Goal: Task Accomplishment & Management: Complete application form

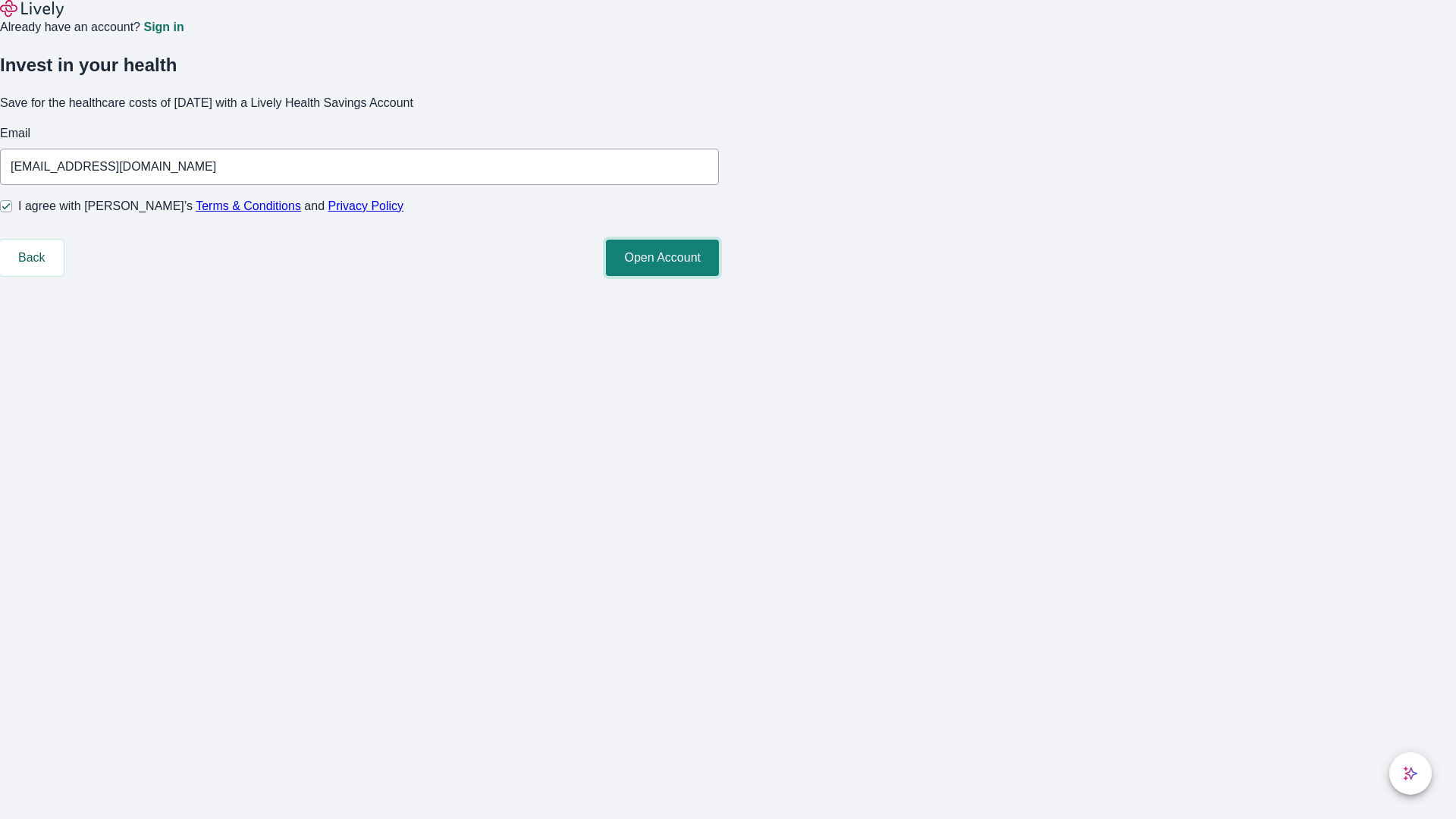
click at [719, 276] on button "Open Account" at bounding box center [662, 258] width 113 height 36
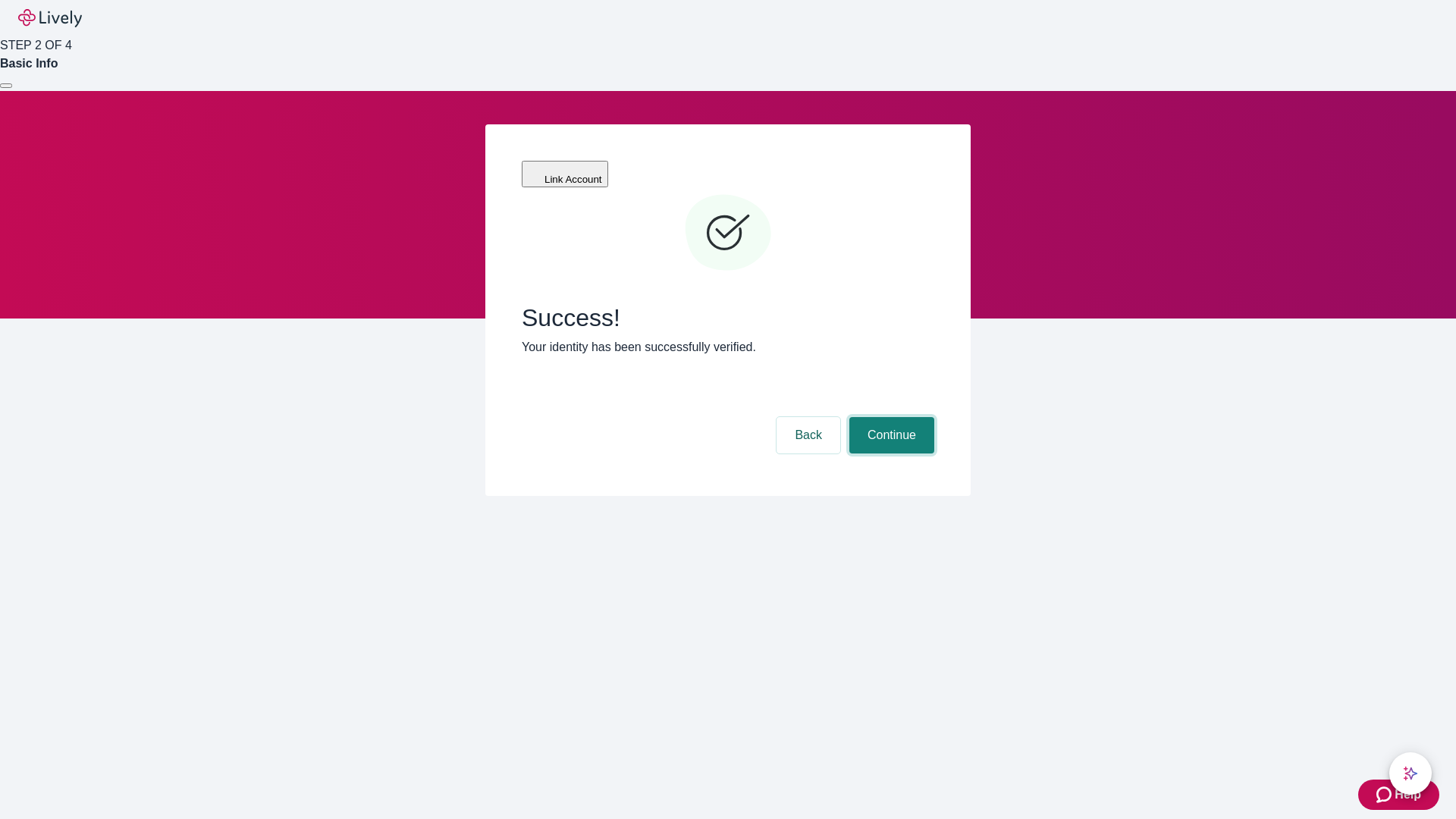
click at [889, 417] on button "Continue" at bounding box center [892, 435] width 85 height 36
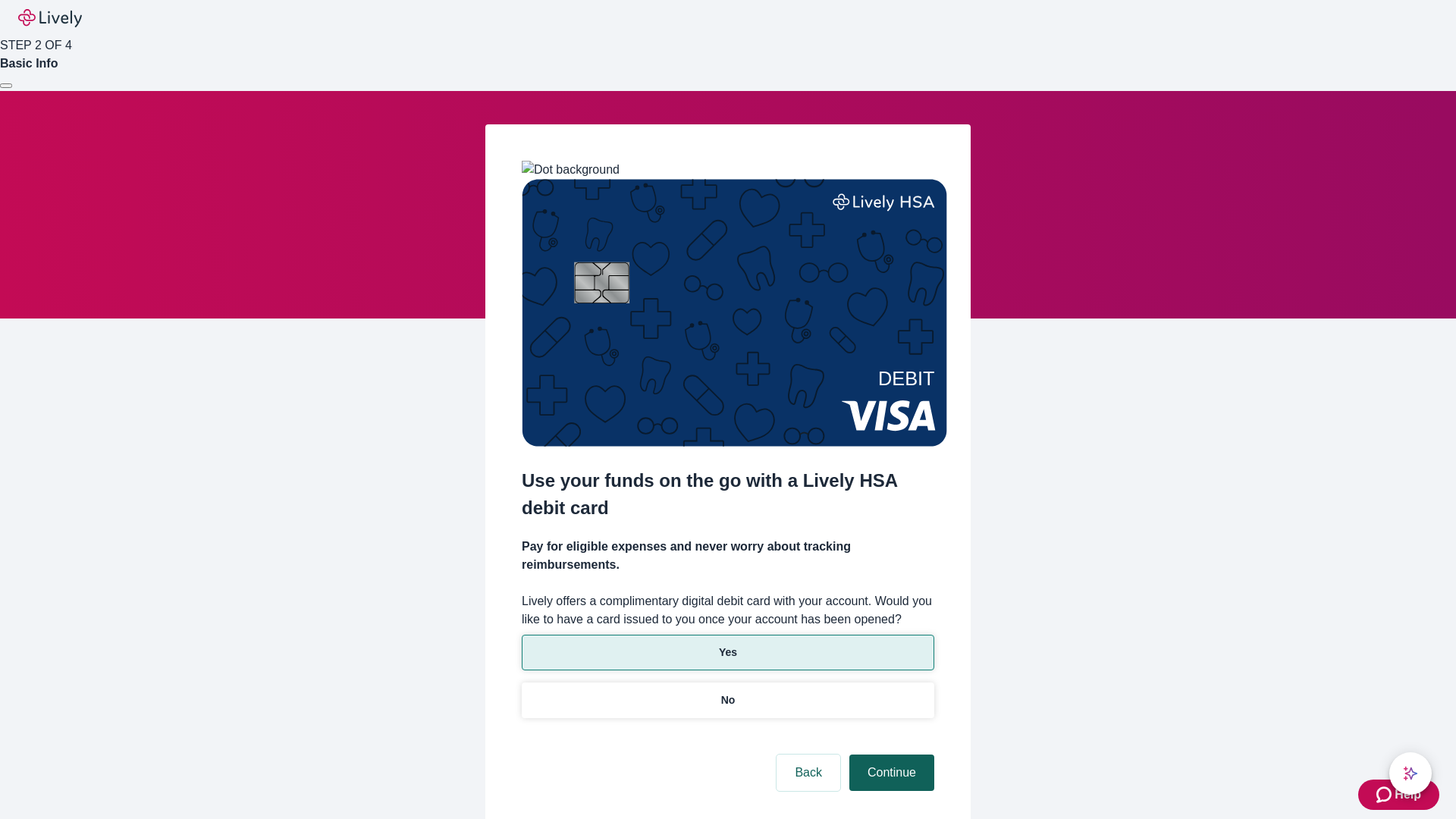
click at [728, 645] on p "Yes" at bounding box center [728, 652] width 18 height 16
click at [889, 755] on button "Continue" at bounding box center [892, 773] width 85 height 36
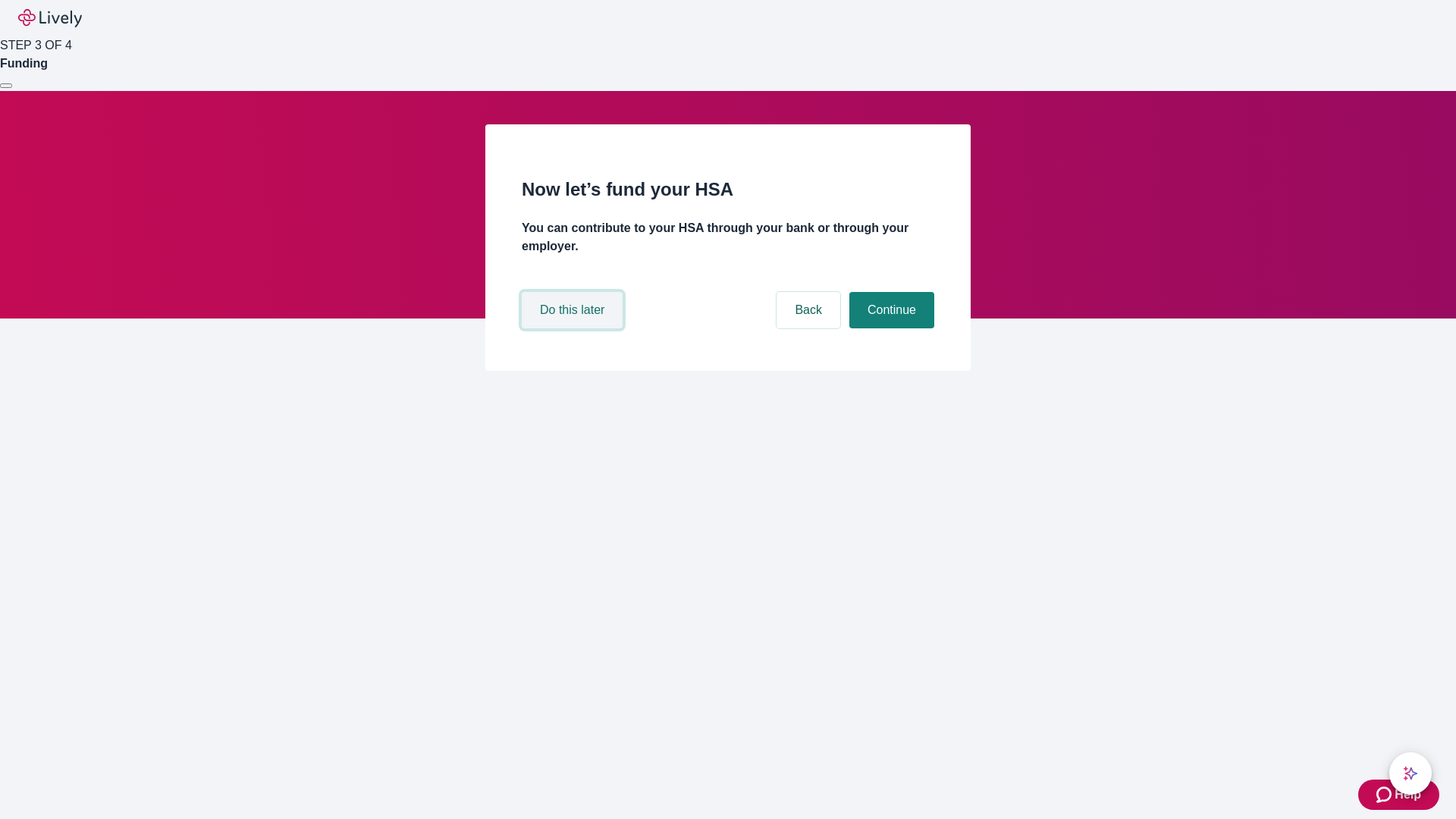
click at [574, 328] on button "Do this later" at bounding box center [573, 310] width 101 height 36
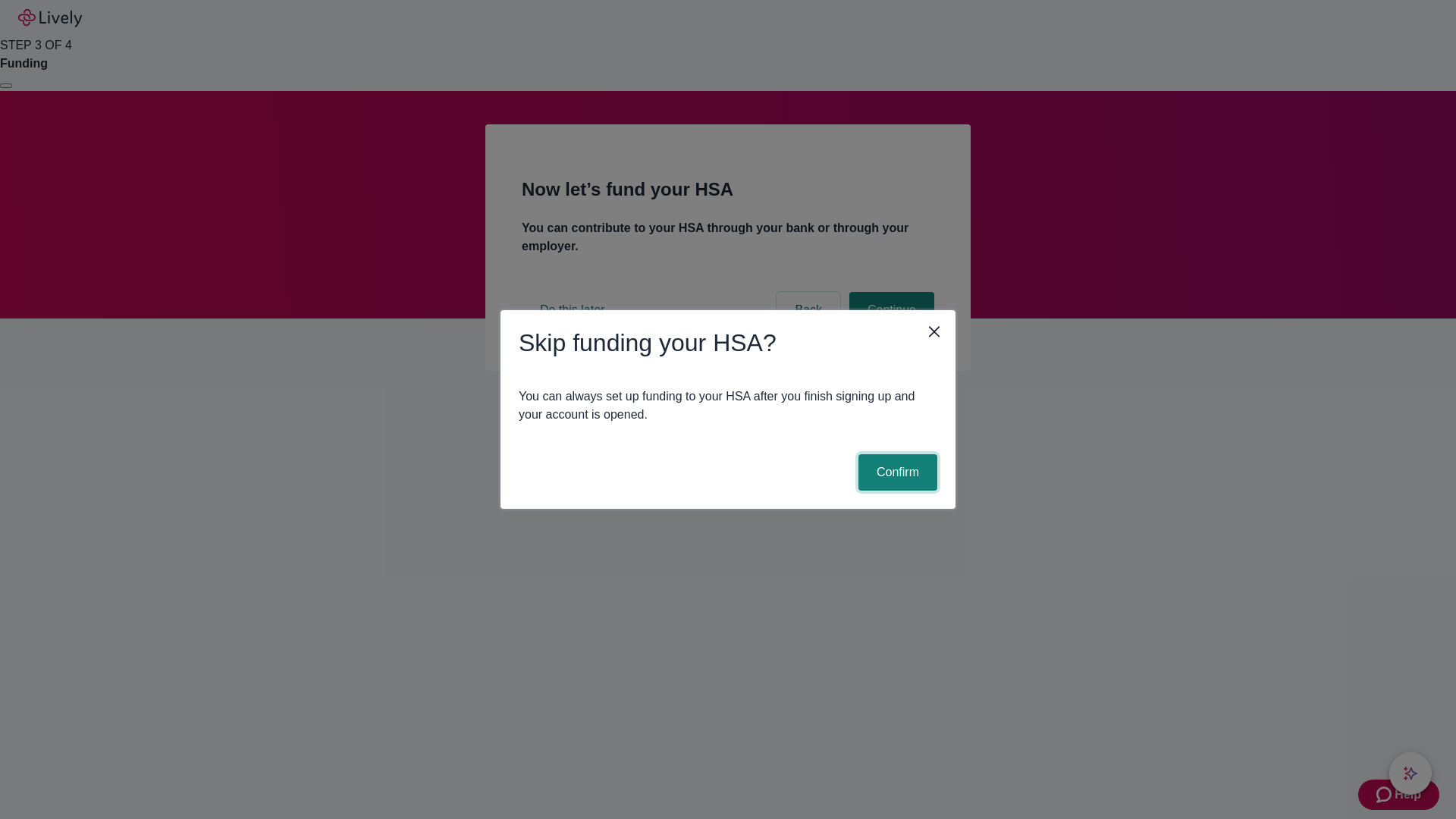
click at [896, 472] on button "Confirm" at bounding box center [897, 472] width 79 height 36
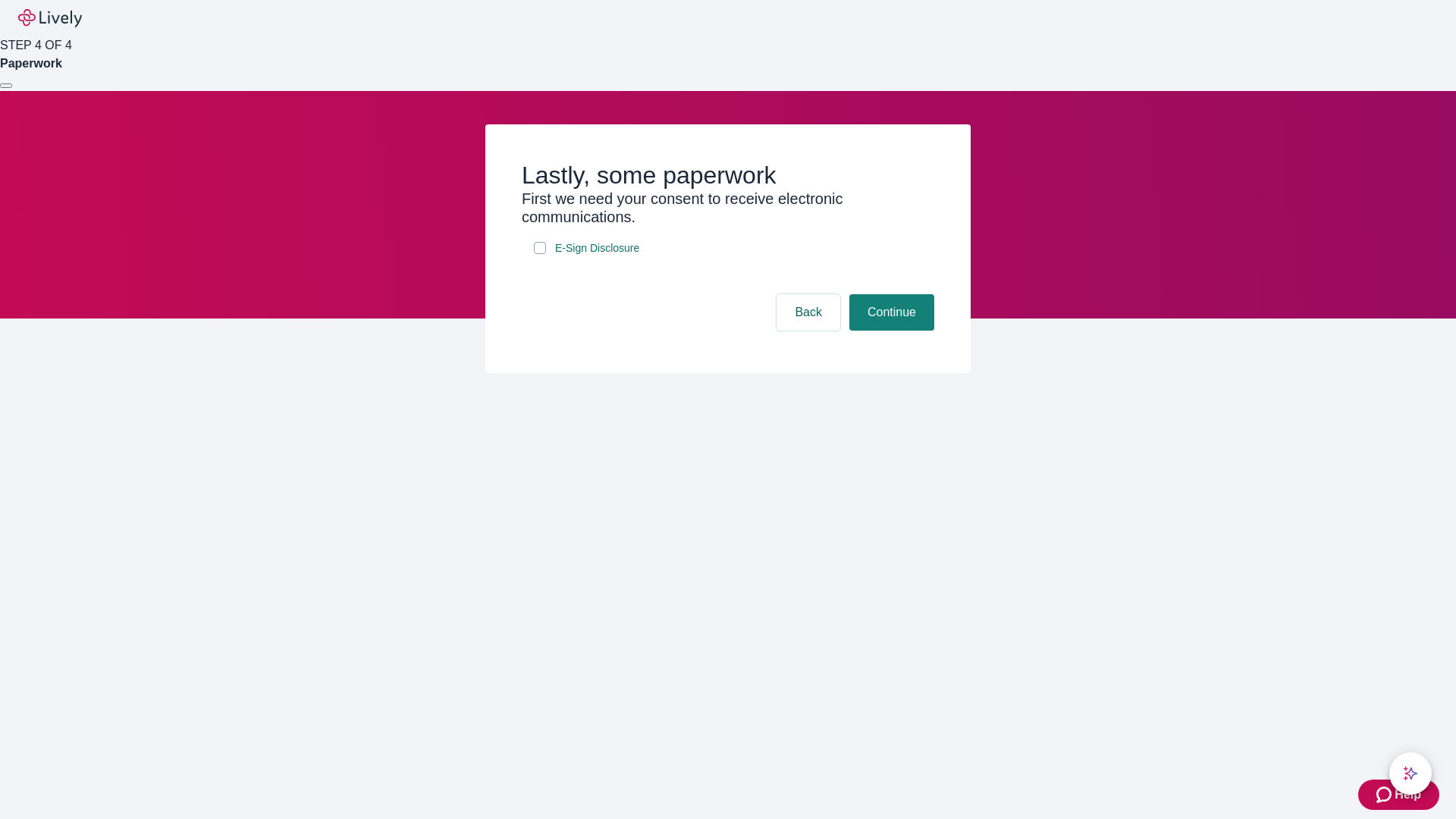
click at [540, 254] on input "E-Sign Disclosure" at bounding box center [539, 248] width 12 height 12
checkbox input "true"
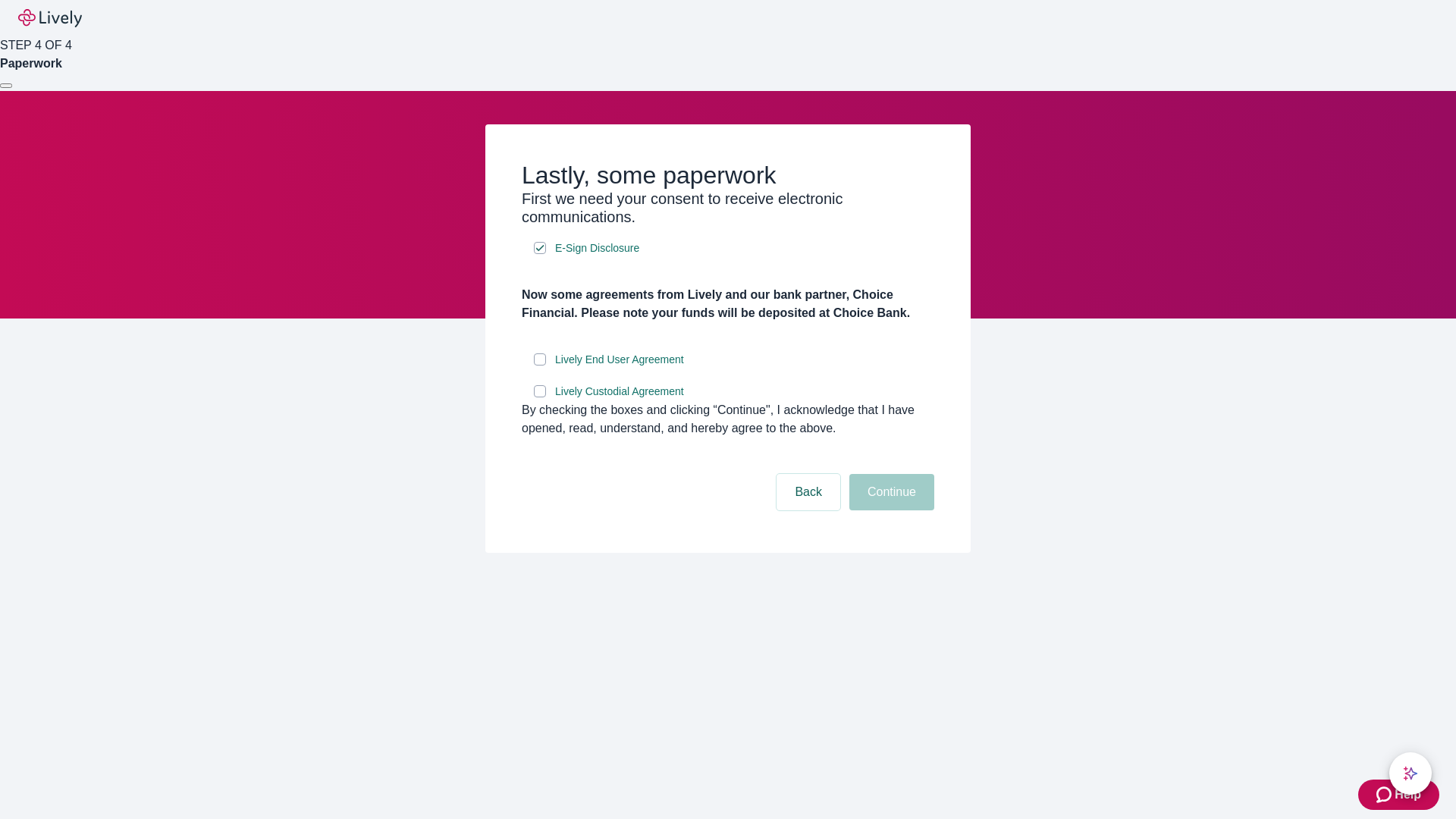
click at [540, 366] on input "Lively End User Agreement" at bounding box center [539, 359] width 12 height 12
checkbox input "true"
click at [540, 398] on input "Lively Custodial Agreement" at bounding box center [539, 391] width 12 height 12
checkbox input "true"
click at [889, 511] on button "Continue" at bounding box center [892, 492] width 85 height 36
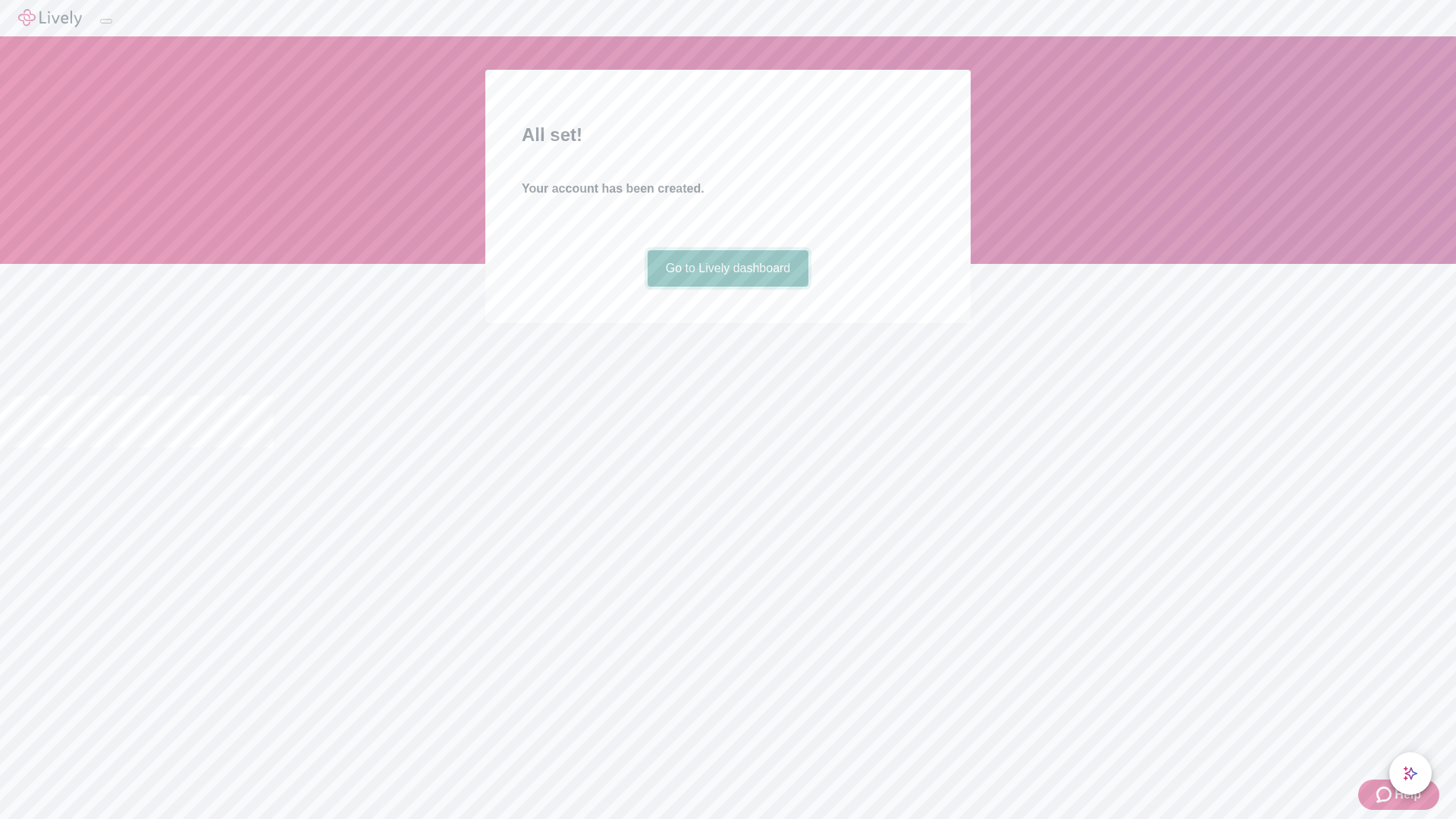
click at [728, 287] on link "Go to Lively dashboard" at bounding box center [728, 269] width 162 height 36
